Goal: Information Seeking & Learning: Learn about a topic

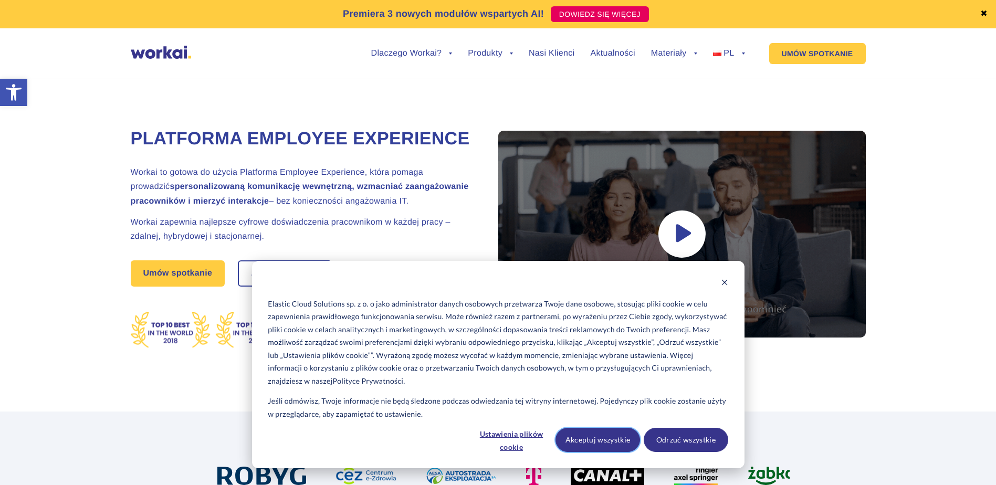
click at [606, 447] on button "Akceptuj wszystkie" at bounding box center [597, 440] width 85 height 24
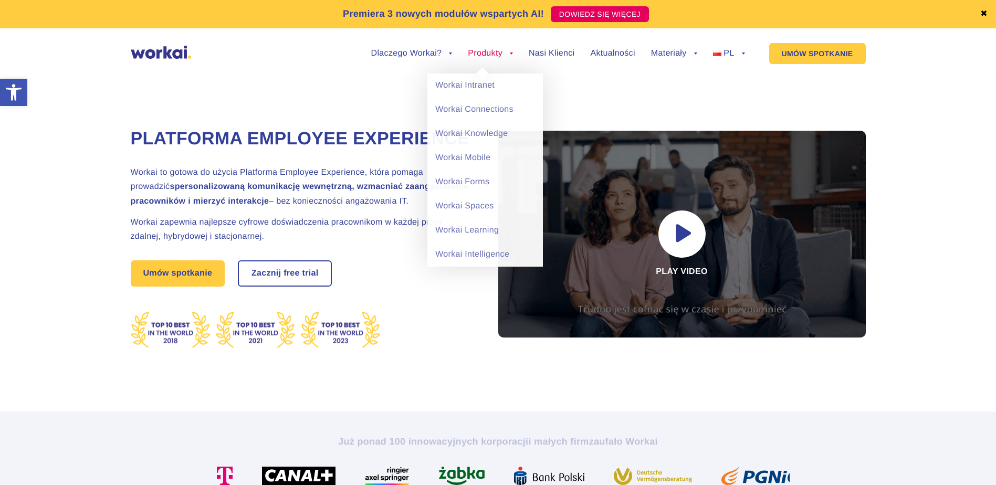
click at [495, 51] on link "Produkty" at bounding box center [490, 53] width 45 height 8
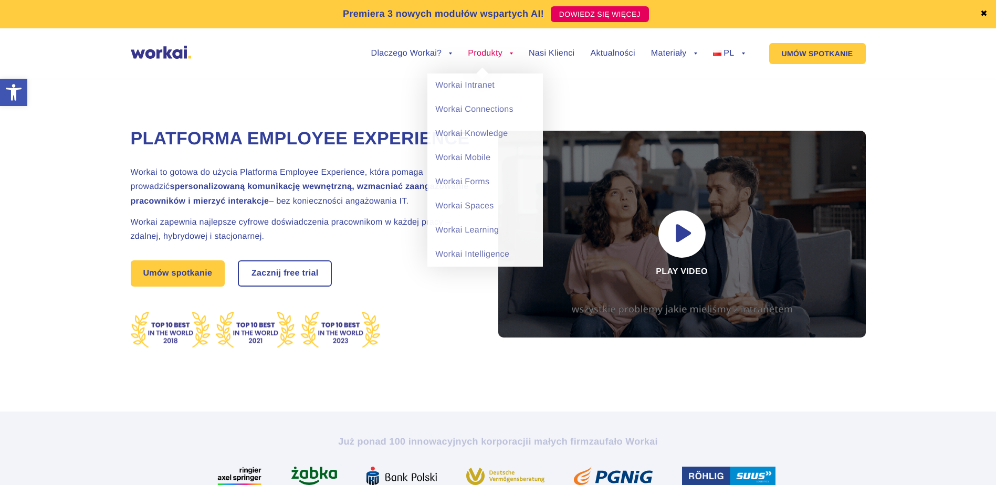
click at [477, 55] on link "Produkty" at bounding box center [490, 53] width 45 height 8
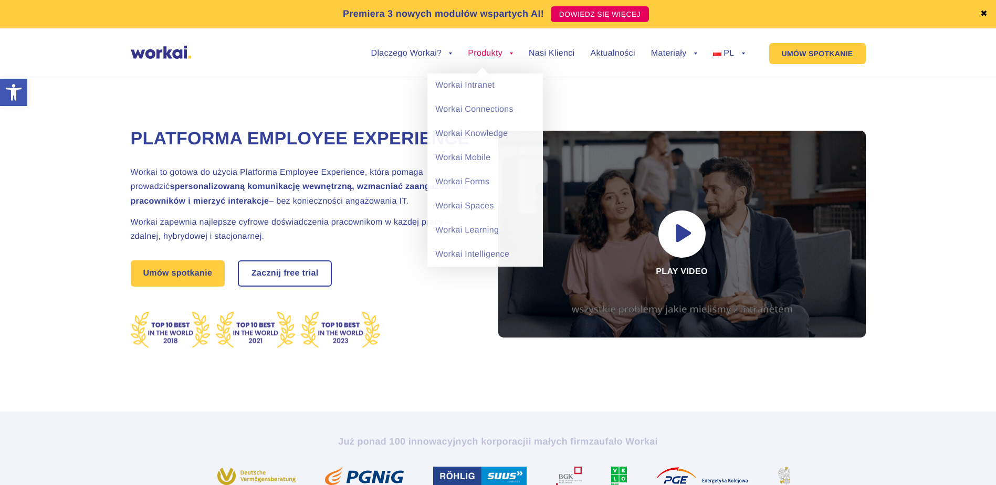
click at [486, 50] on link "Produkty" at bounding box center [490, 53] width 45 height 8
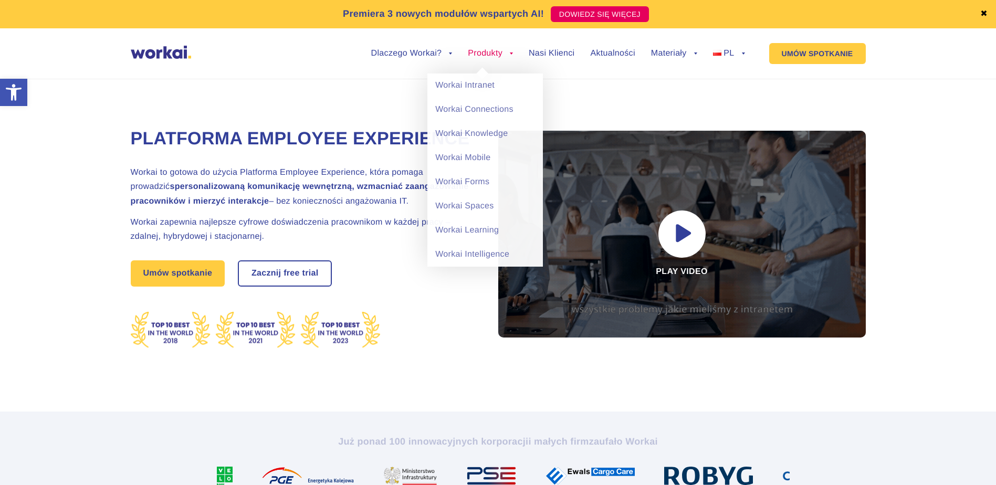
click at [482, 56] on link "Produkty" at bounding box center [490, 53] width 45 height 8
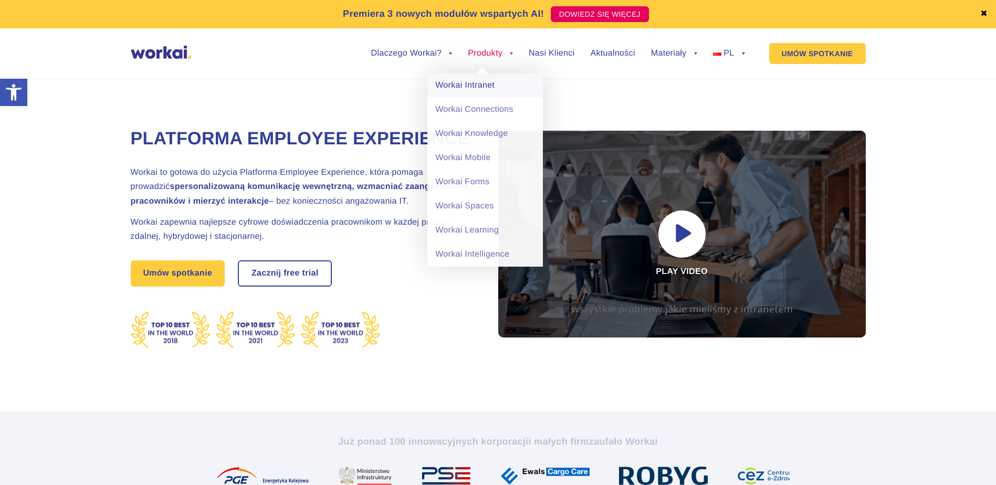
click at [466, 84] on link "Workai Intranet" at bounding box center [485, 86] width 116 height 24
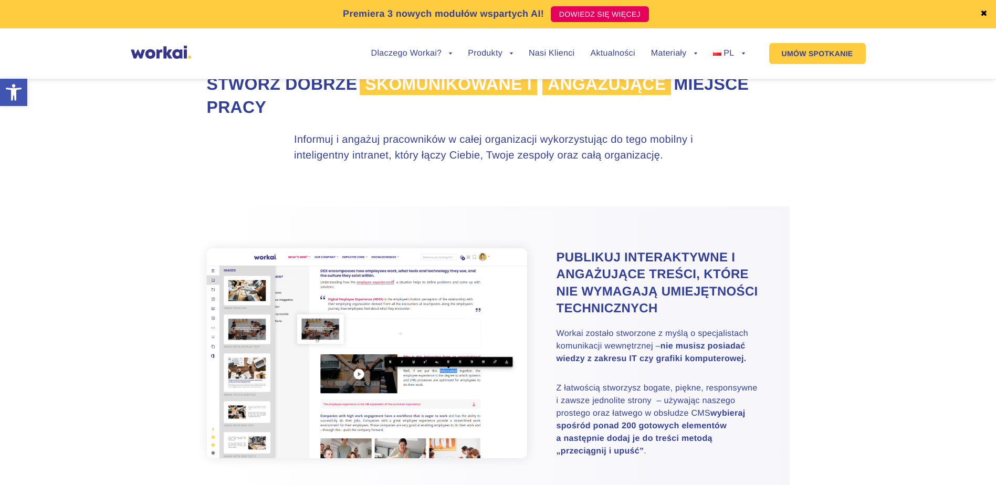
scroll to position [210, 0]
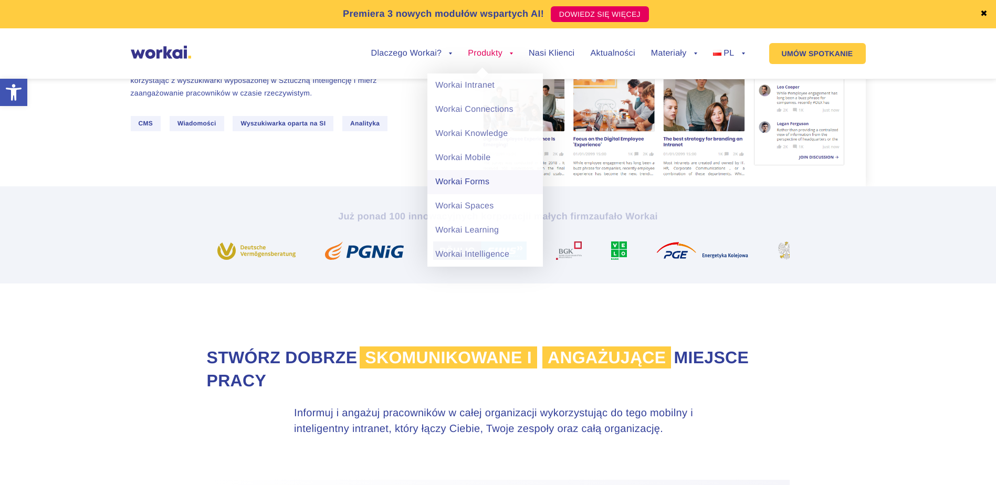
click at [474, 177] on link "Workai Forms" at bounding box center [485, 182] width 116 height 24
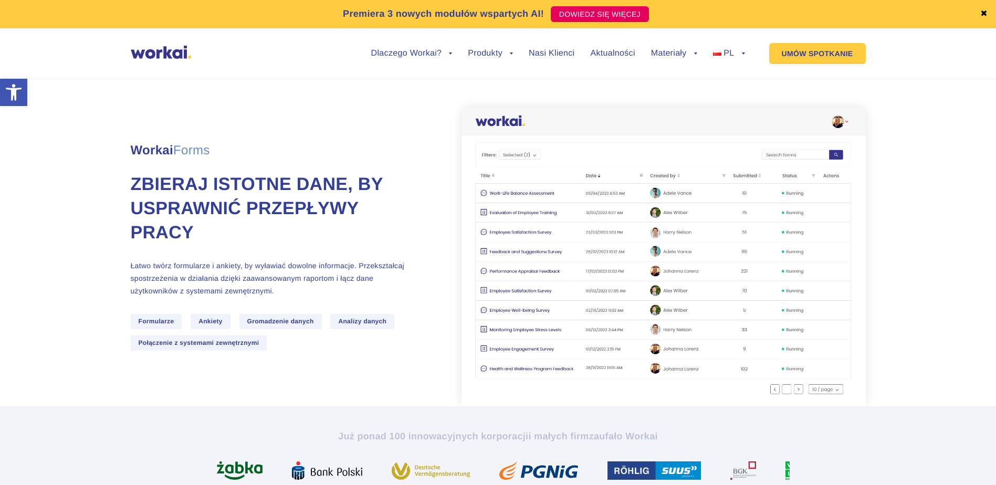
click at [159, 323] on span "Formularze" at bounding box center [156, 321] width 51 height 15
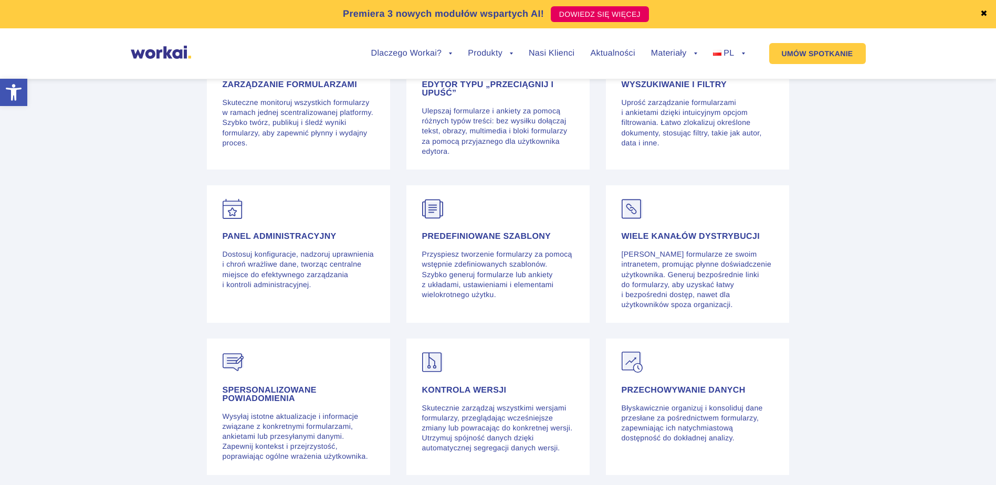
scroll to position [2258, 0]
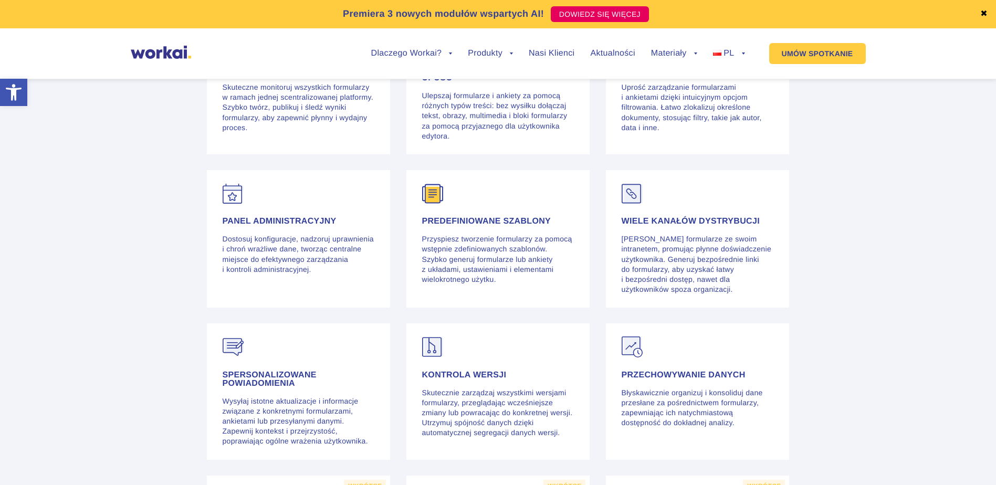
click at [424, 204] on img at bounding box center [432, 193] width 21 height 21
click at [445, 226] on h4 "PREDEFINIOWANE SZABLONY" at bounding box center [498, 221] width 152 height 8
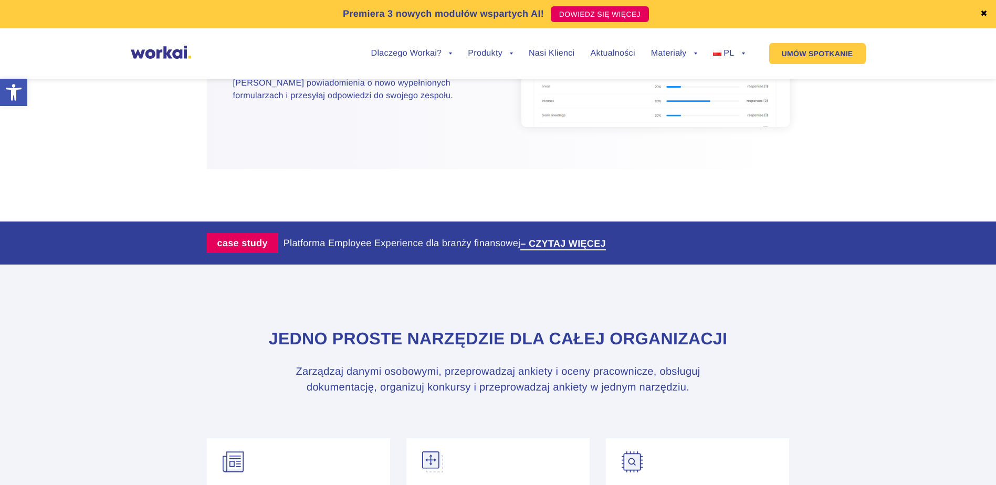
scroll to position [1470, 0]
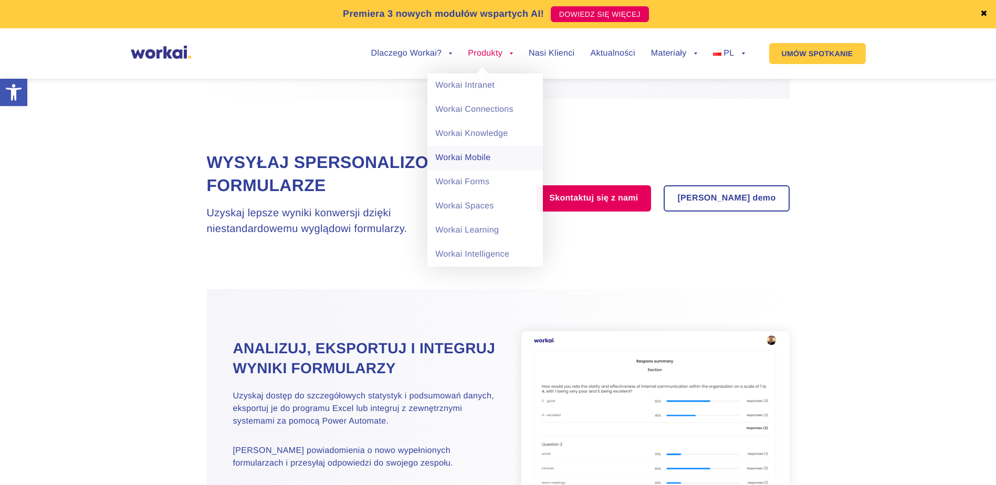
click at [480, 161] on link "Workai Mobile" at bounding box center [485, 158] width 116 height 24
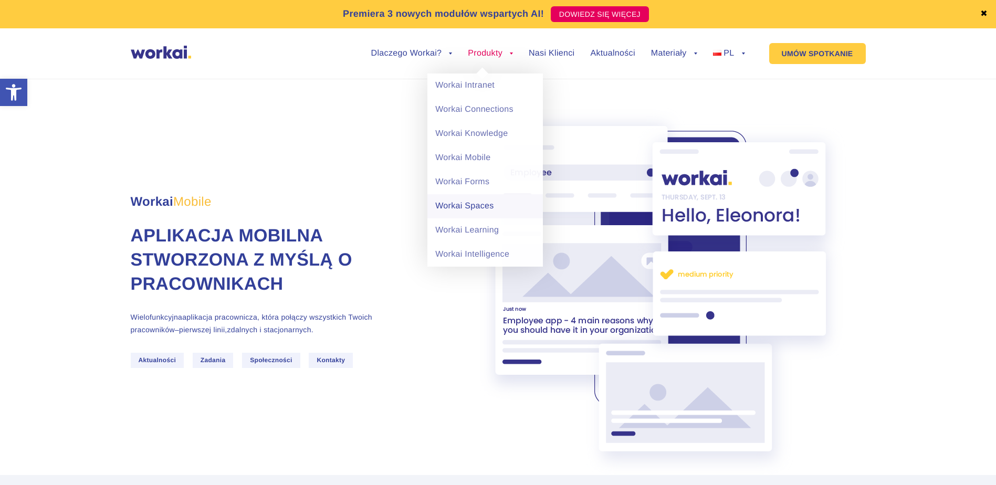
click at [474, 206] on link "Workai Spaces" at bounding box center [485, 206] width 116 height 24
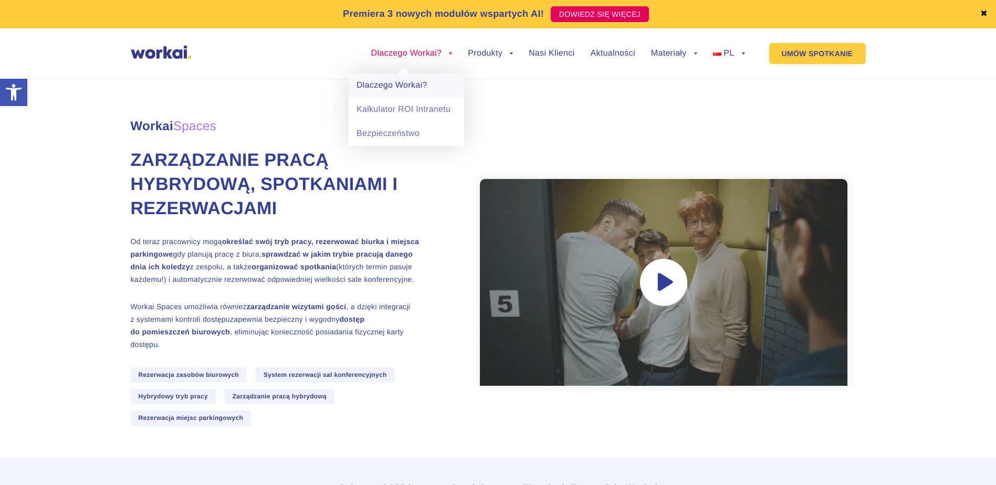
click at [398, 84] on link "Dlaczego Workai?" at bounding box center [407, 86] width 116 height 24
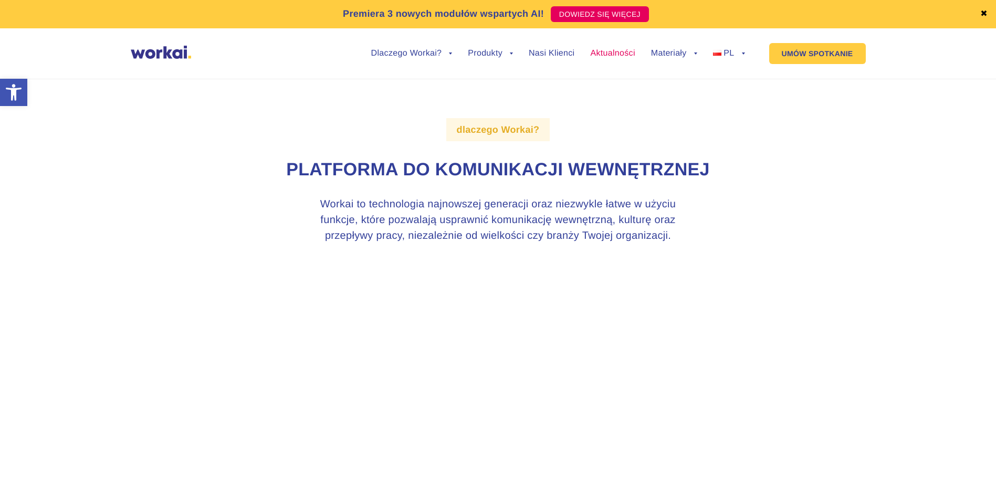
click at [614, 52] on link "Aktualności" at bounding box center [612, 53] width 45 height 8
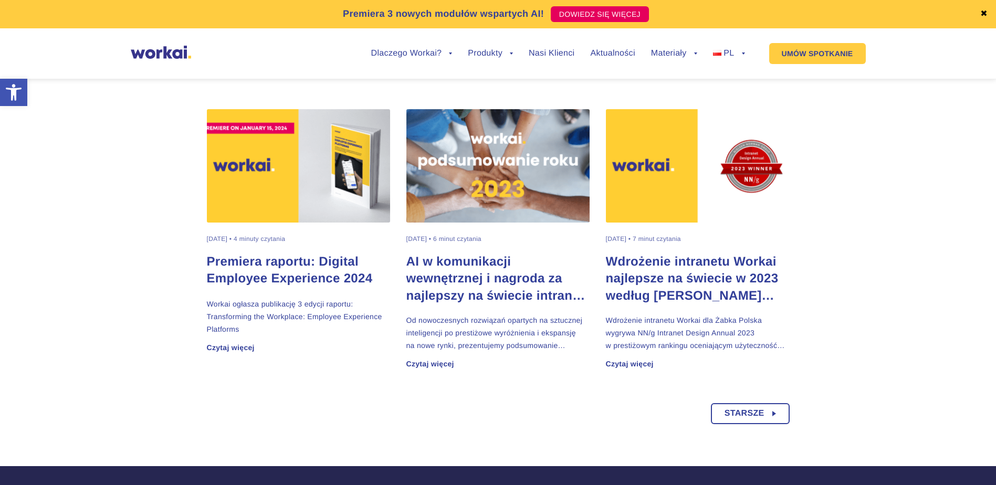
scroll to position [788, 0]
